Goal: Information Seeking & Learning: Learn about a topic

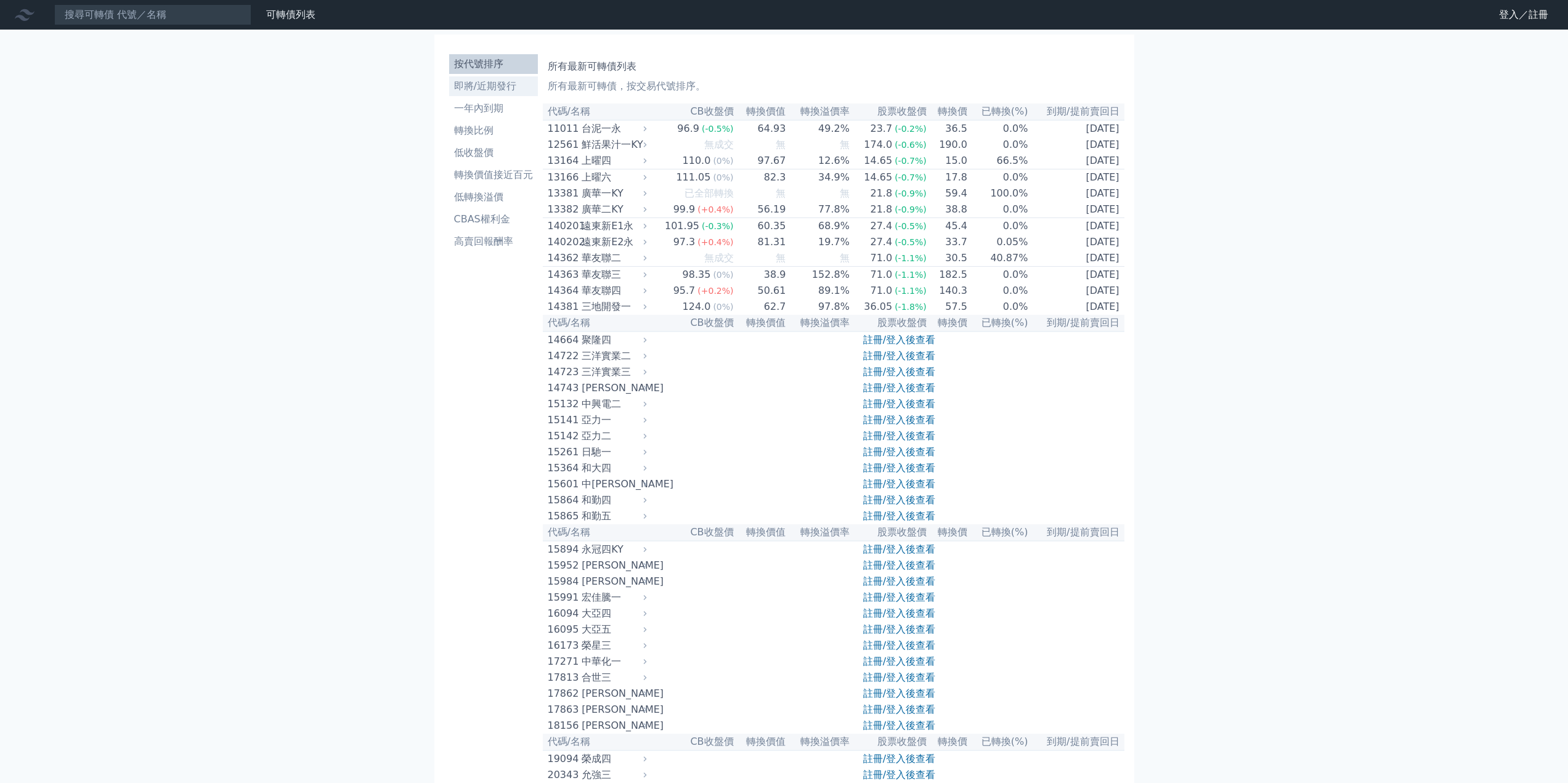
click at [487, 86] on li "即將/近期發行" at bounding box center [494, 86] width 89 height 15
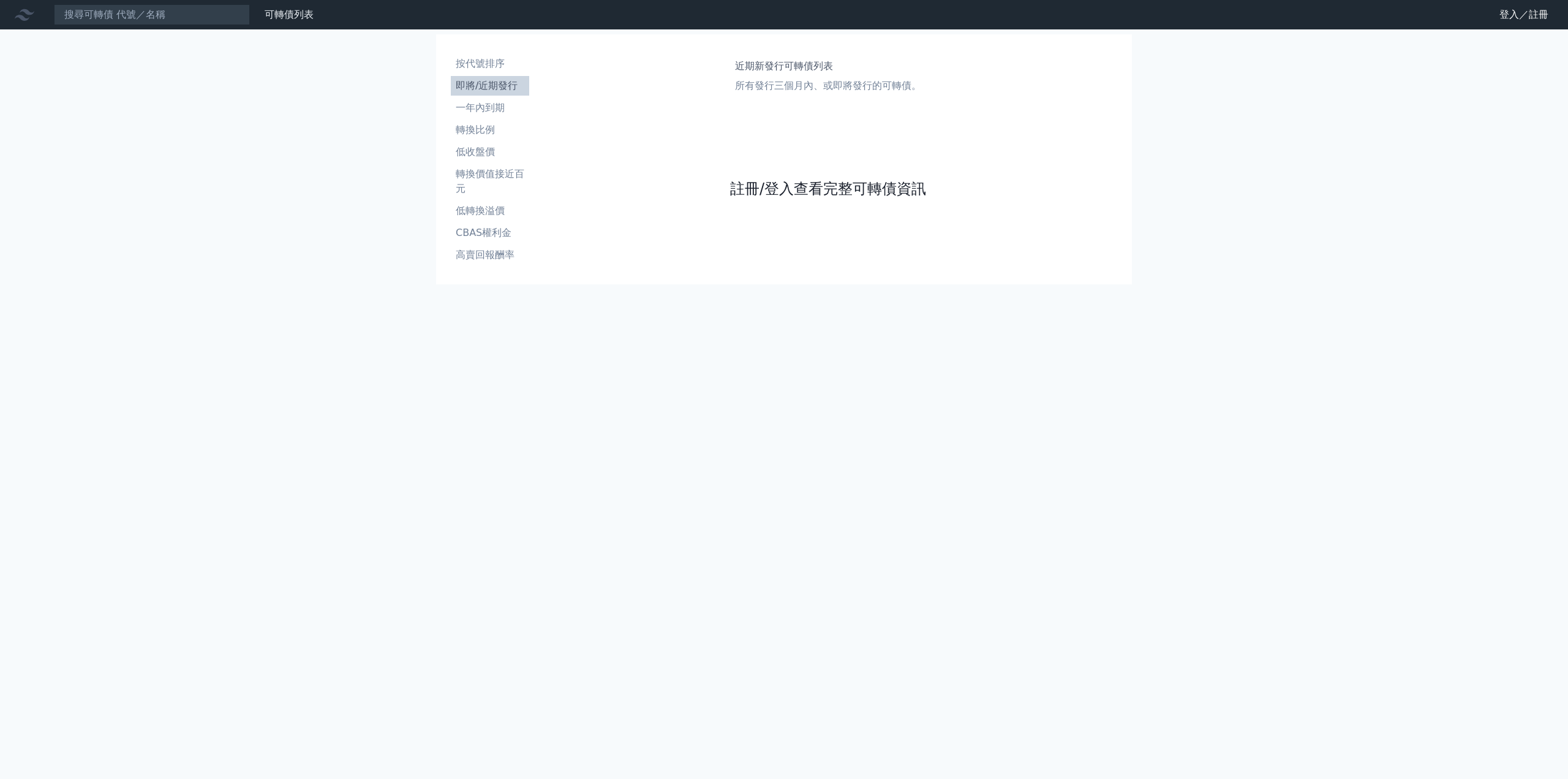
click at [772, 187] on link "註冊/登入查看完整可轉債資訊" at bounding box center [828, 188] width 196 height 20
click at [781, 109] on link "Google 登入／註冊" at bounding box center [784, 108] width 128 height 26
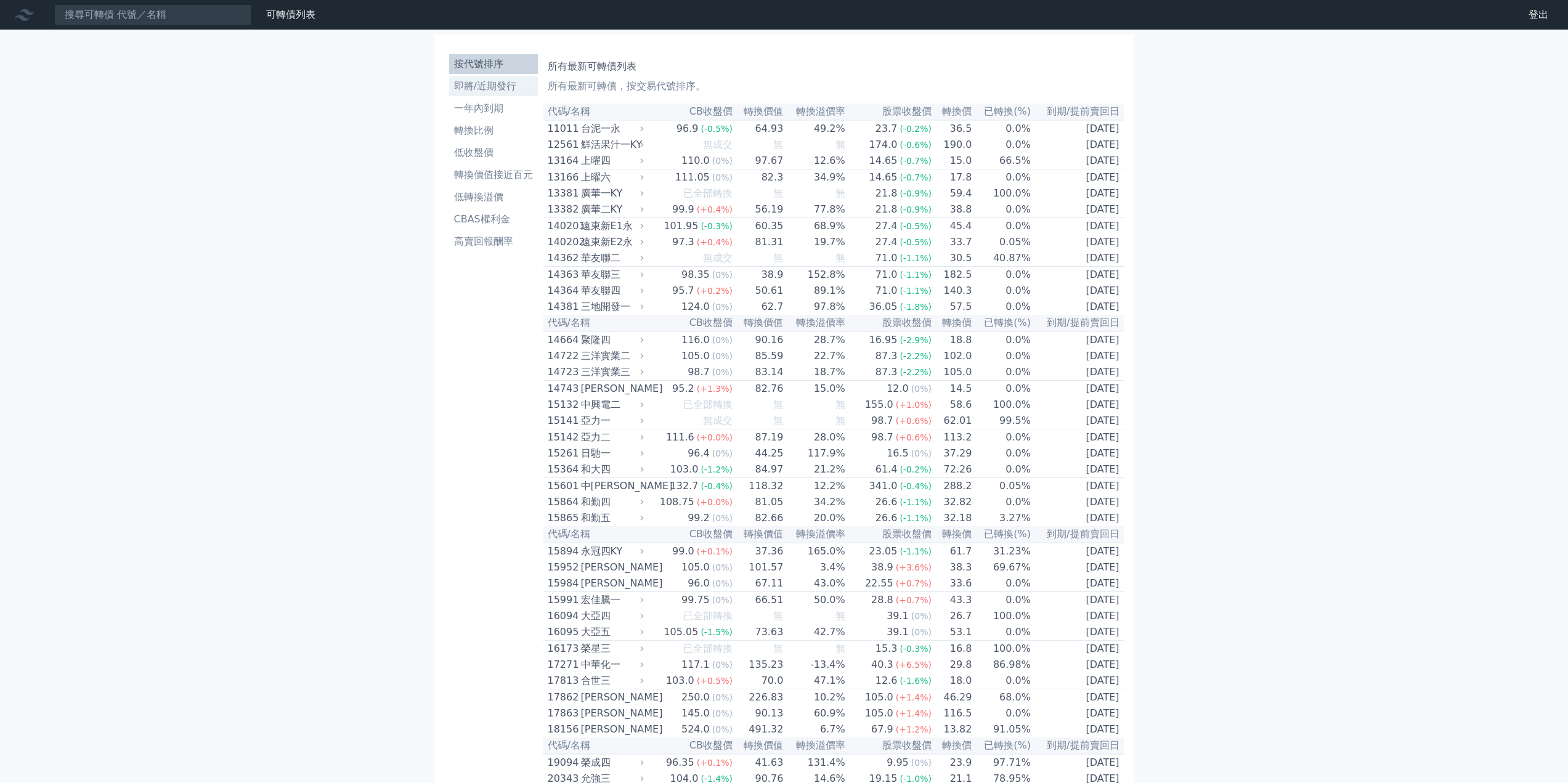
click at [486, 88] on li "即將/近期發行" at bounding box center [494, 86] width 89 height 15
